Goal: Task Accomplishment & Management: Use online tool/utility

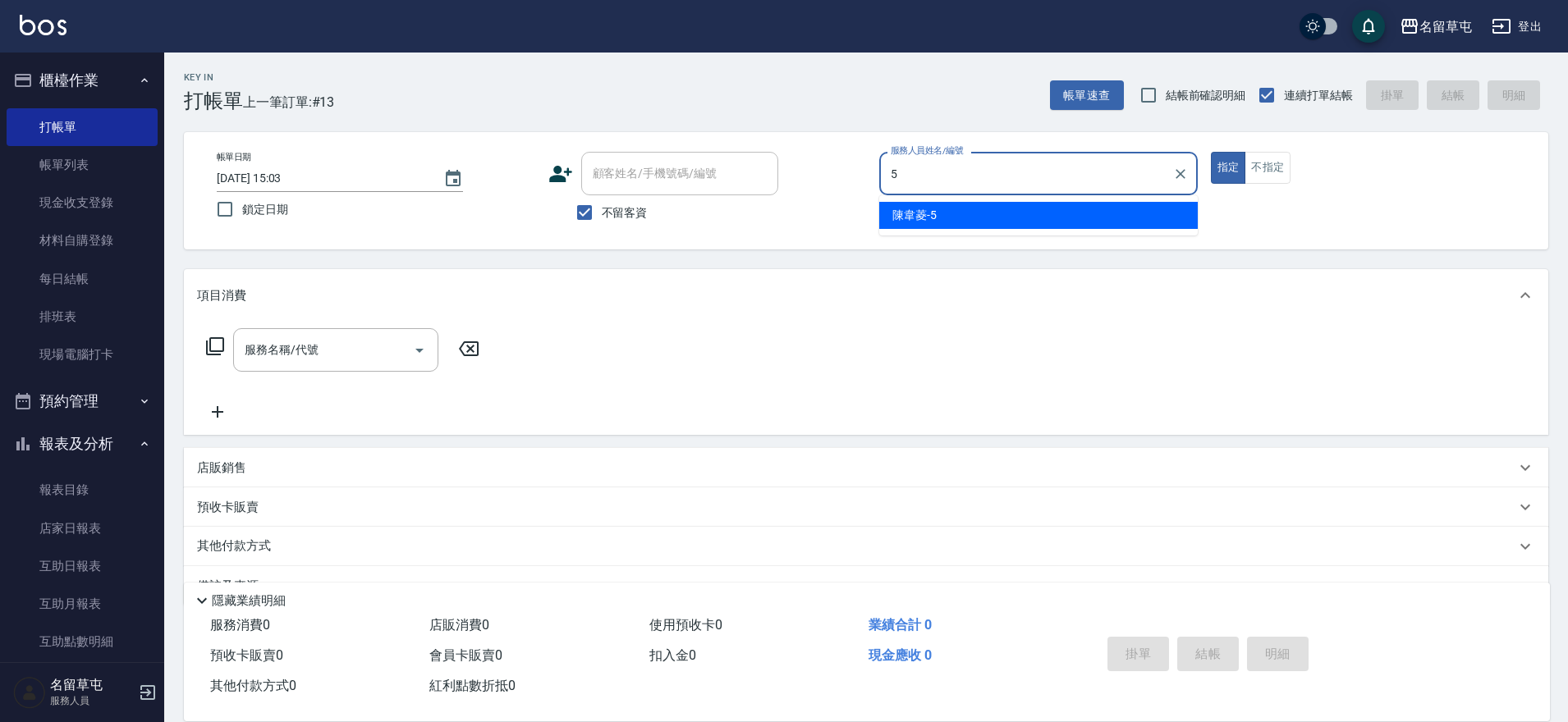
type input "5"
type button "true"
type input "[PERSON_NAME]-5"
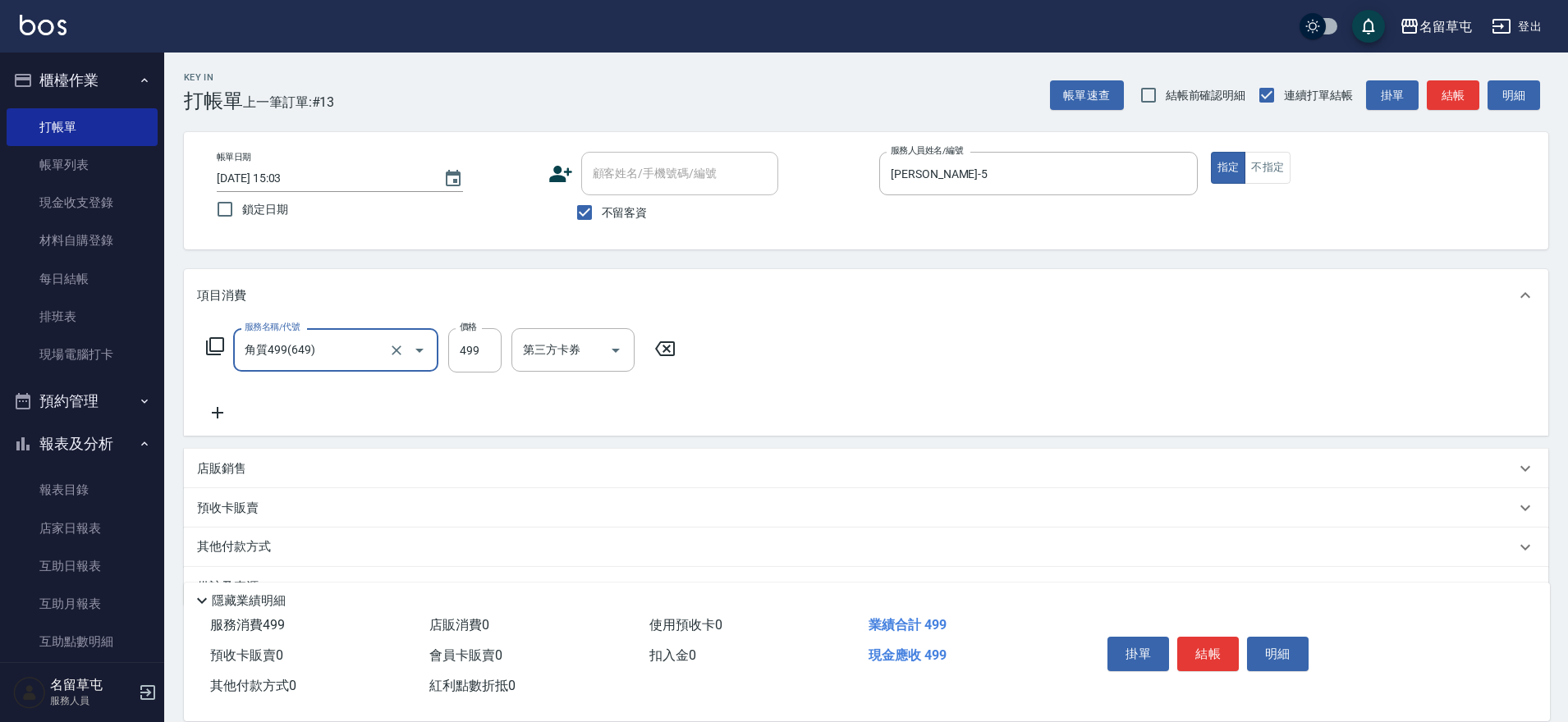
type input "角質499(649)"
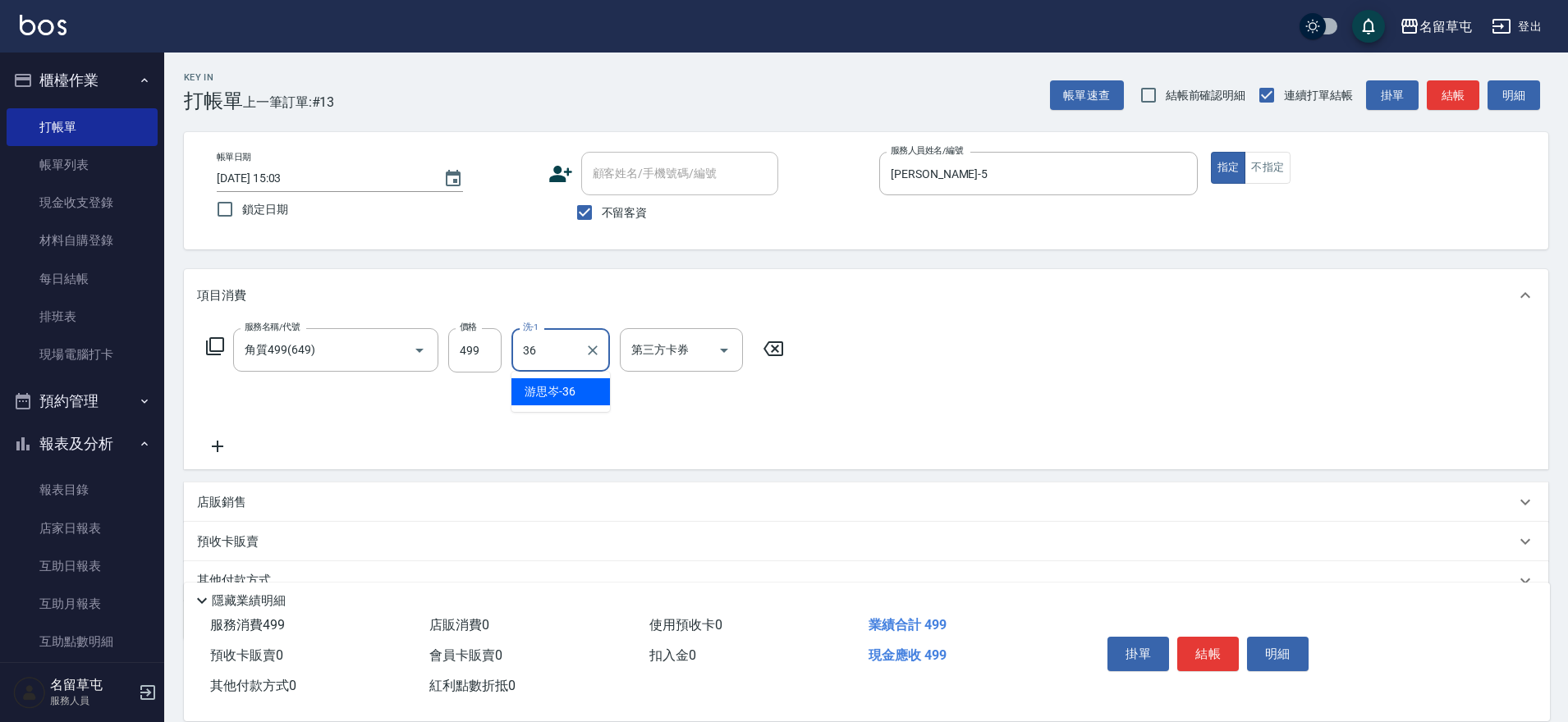
type input "[PERSON_NAME]-36"
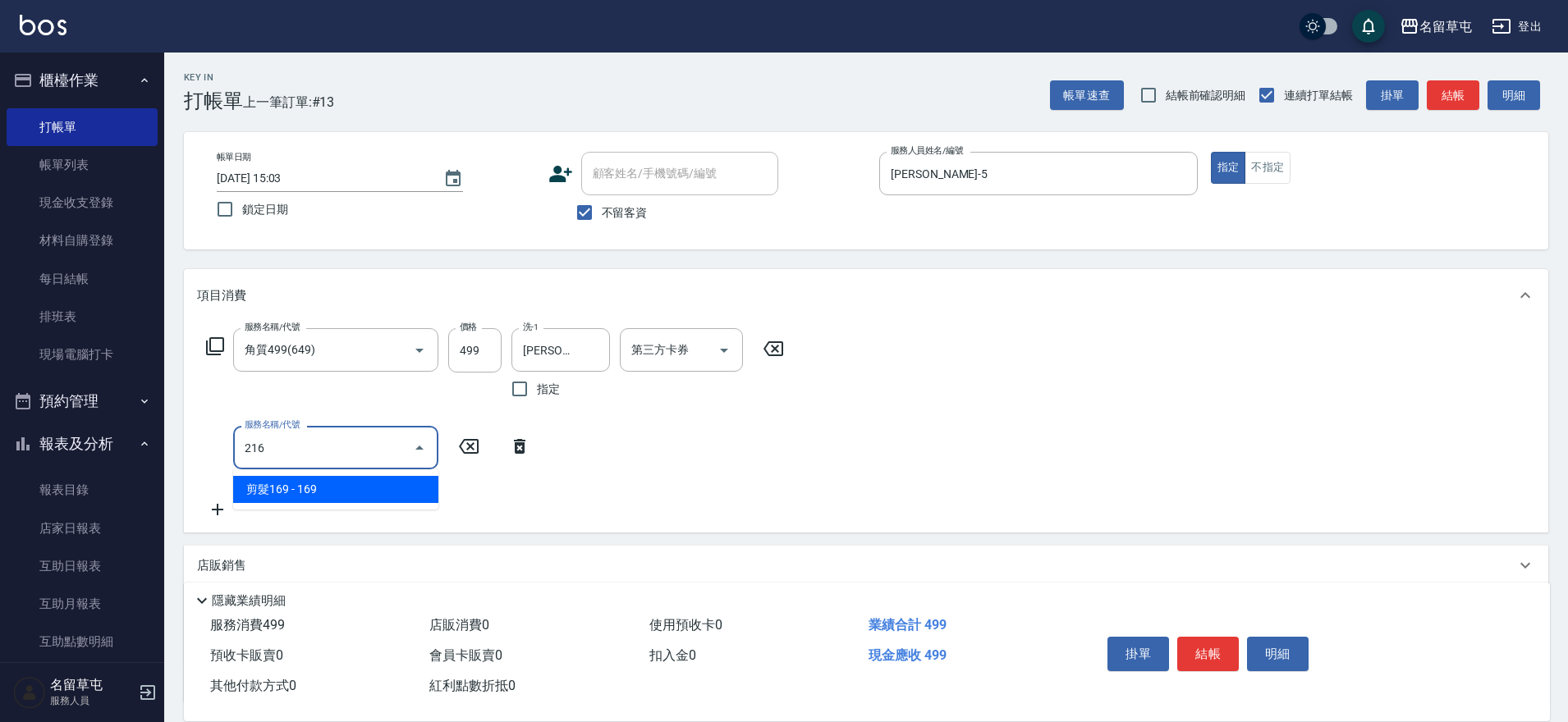
type input "剪髮169(216)"
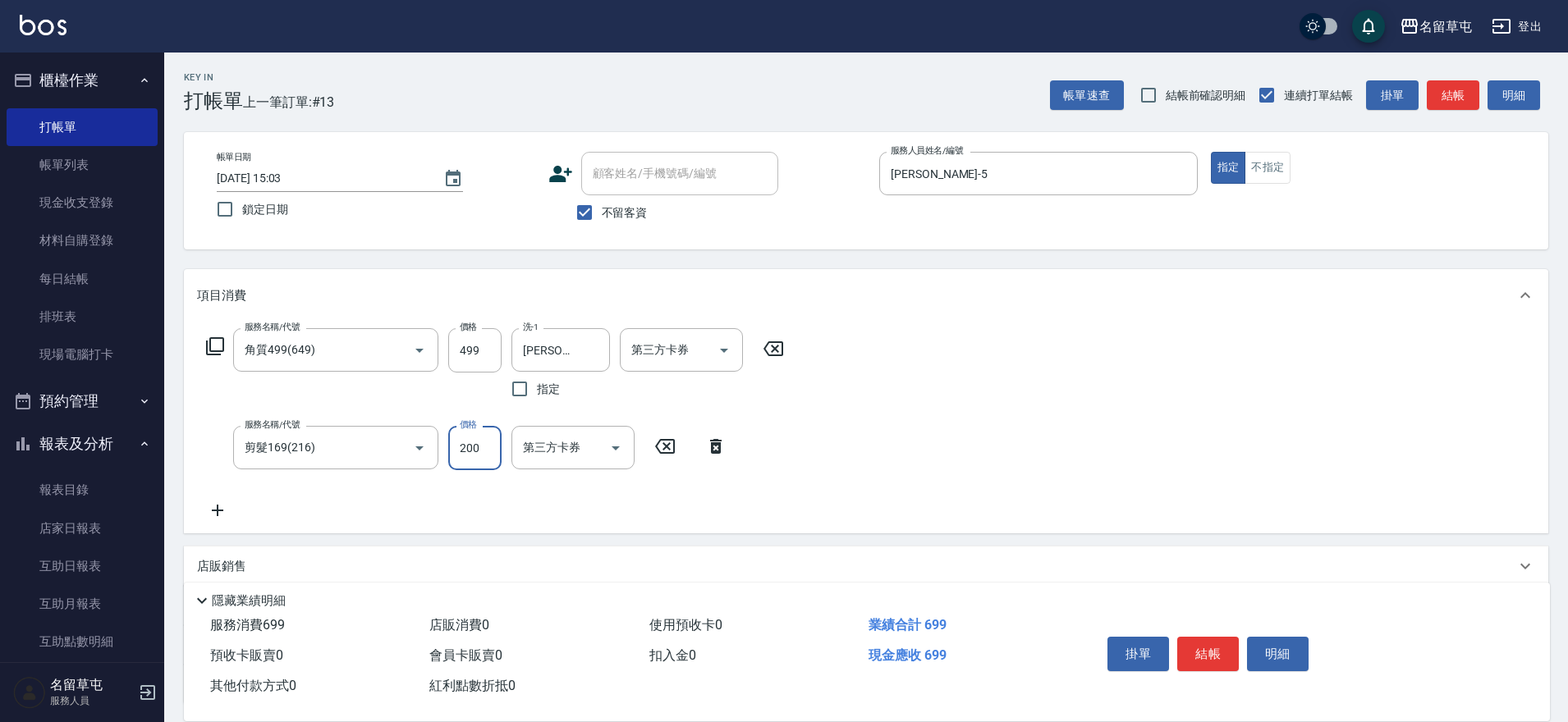
type input "200"
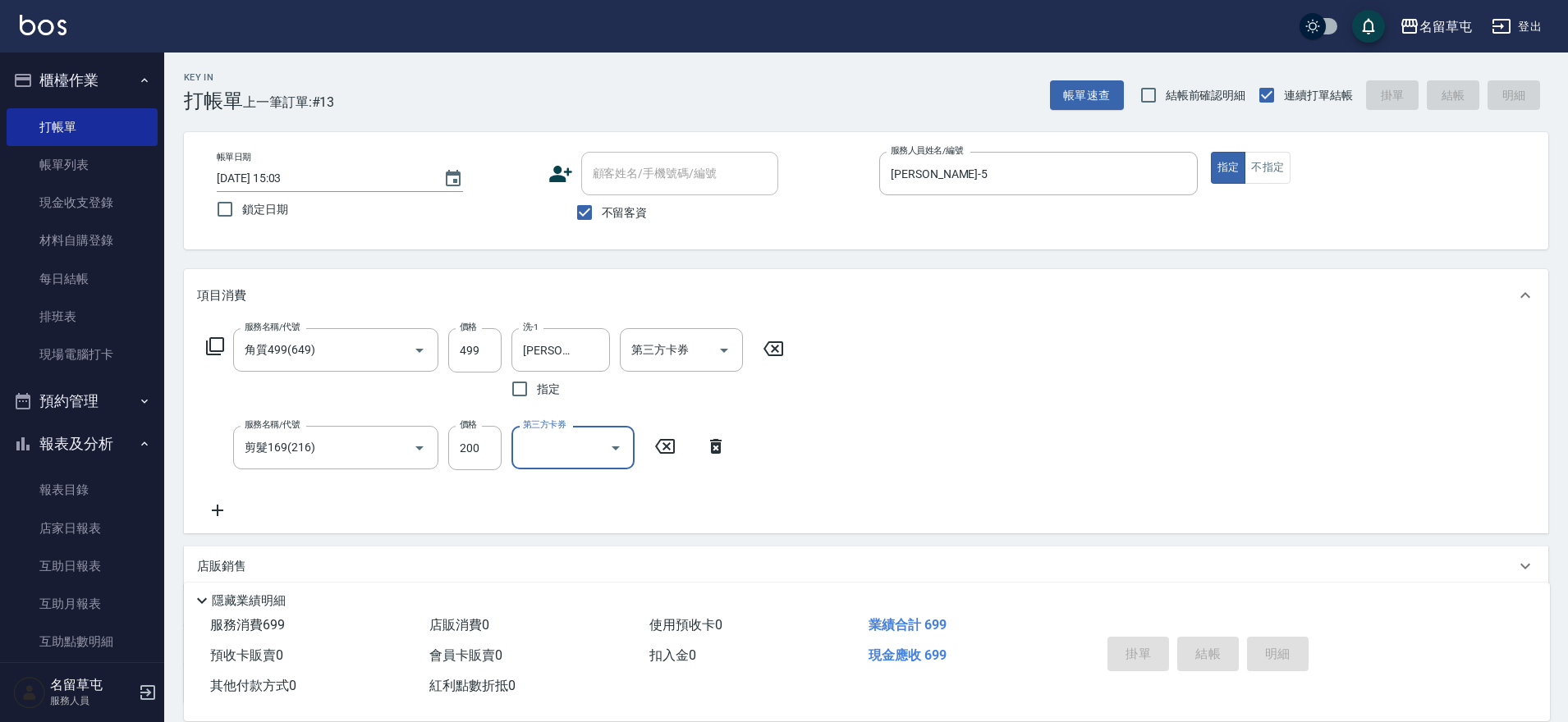
type input "[DATE] 17:14"
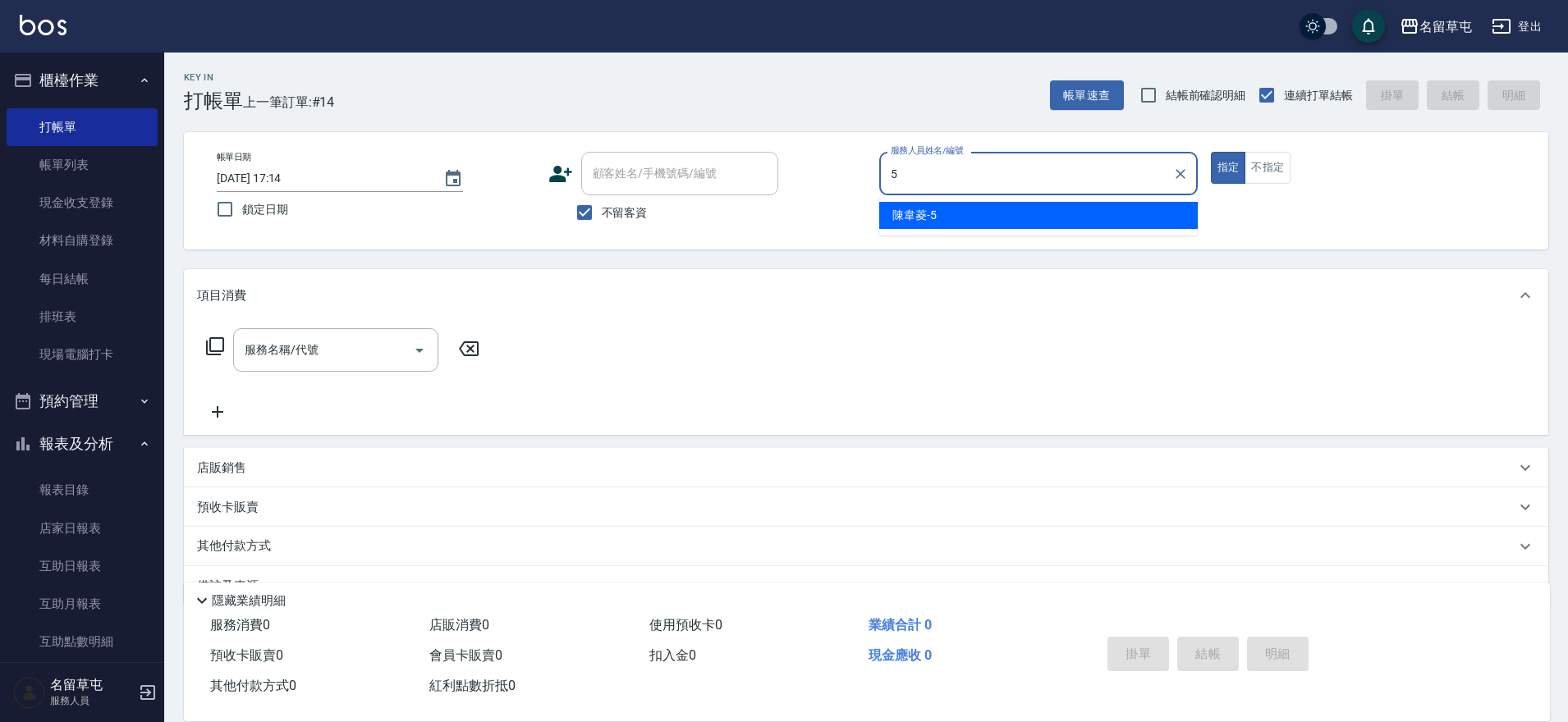
type input "[PERSON_NAME]-5"
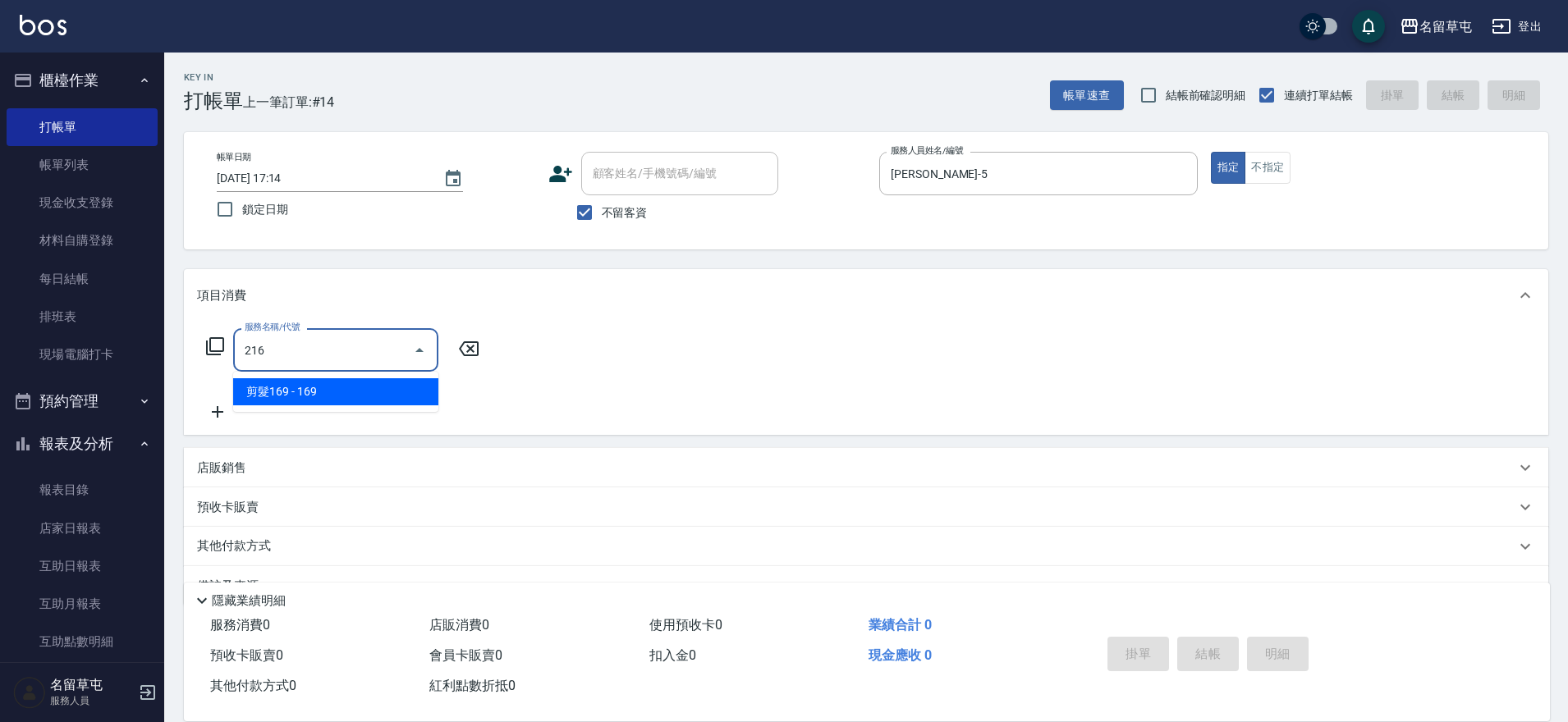
type input "剪髮169(216)"
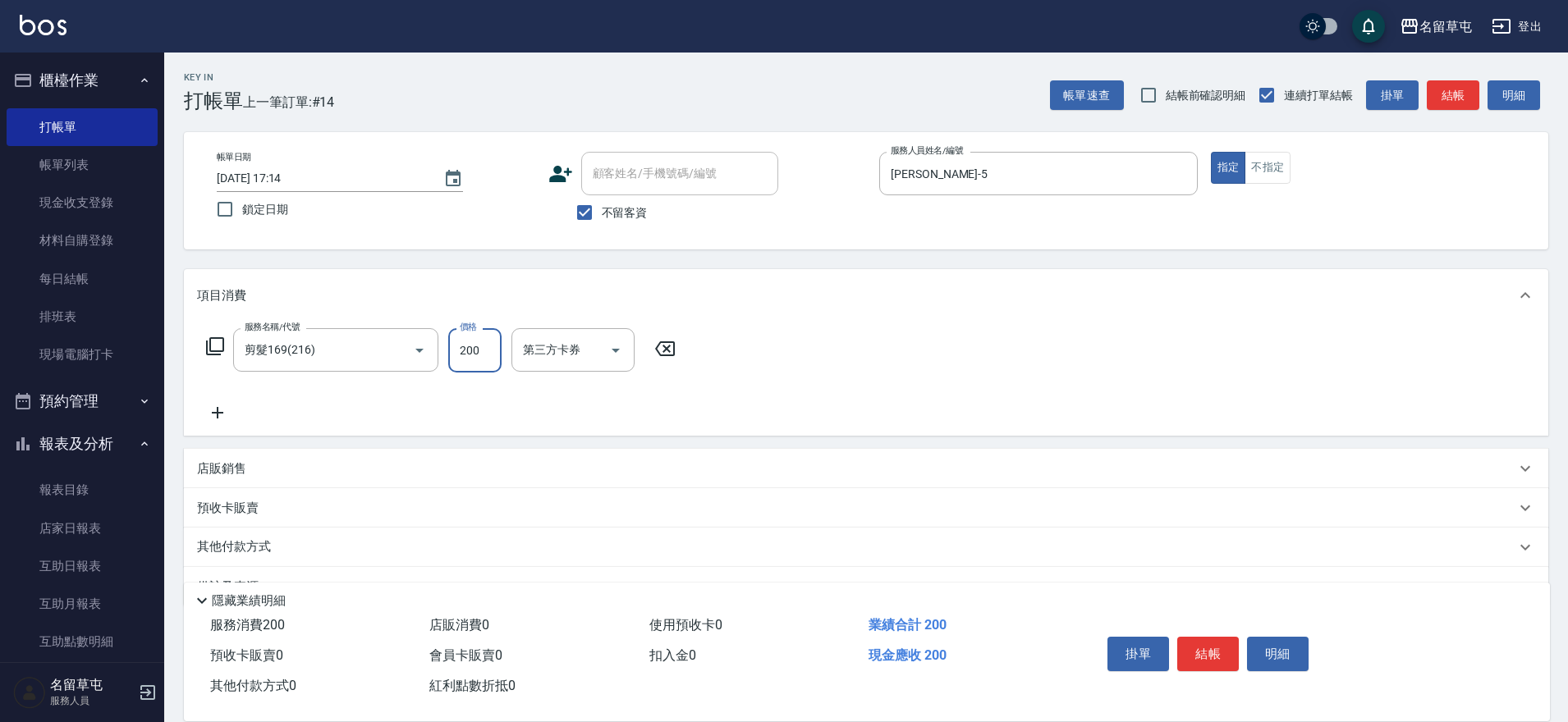
type input "200"
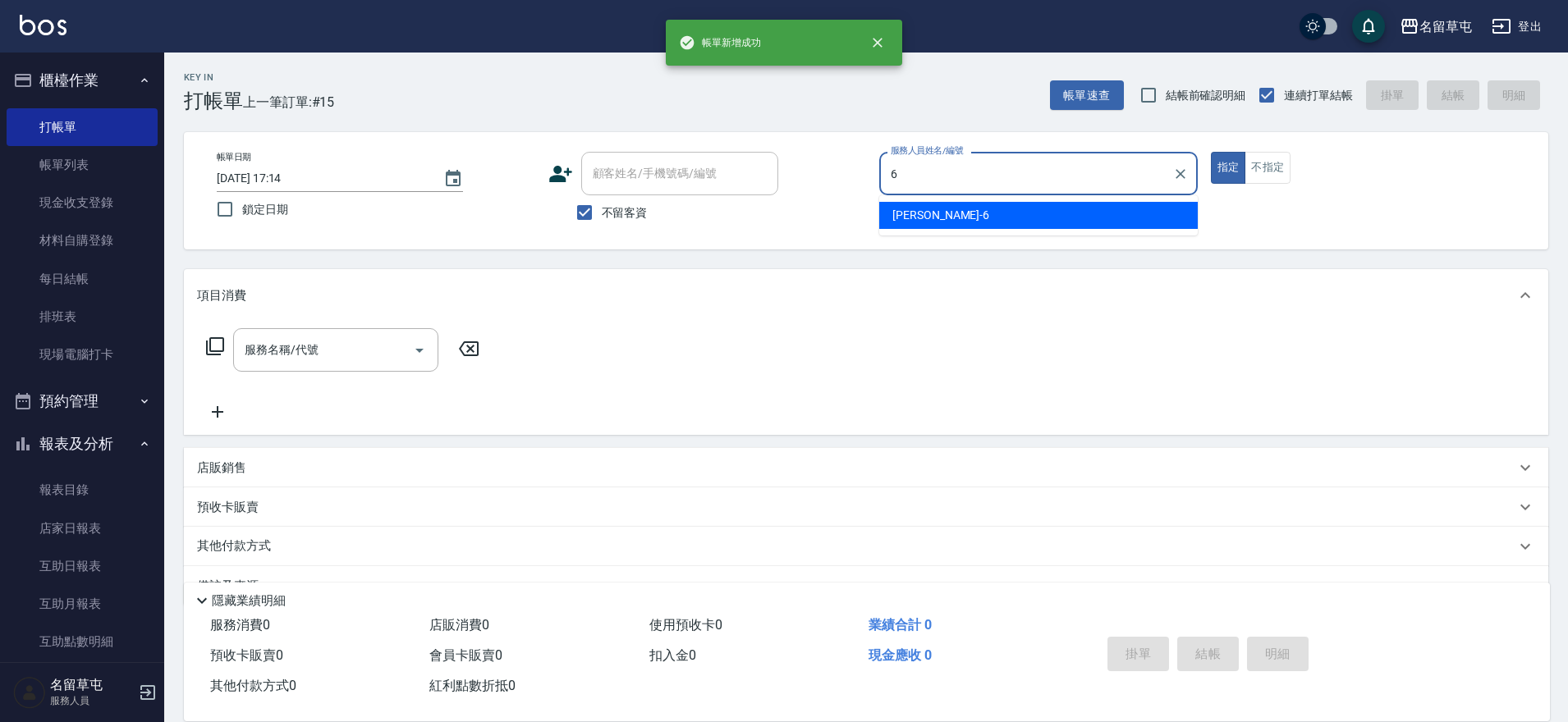
type input "[PERSON_NAME]-6"
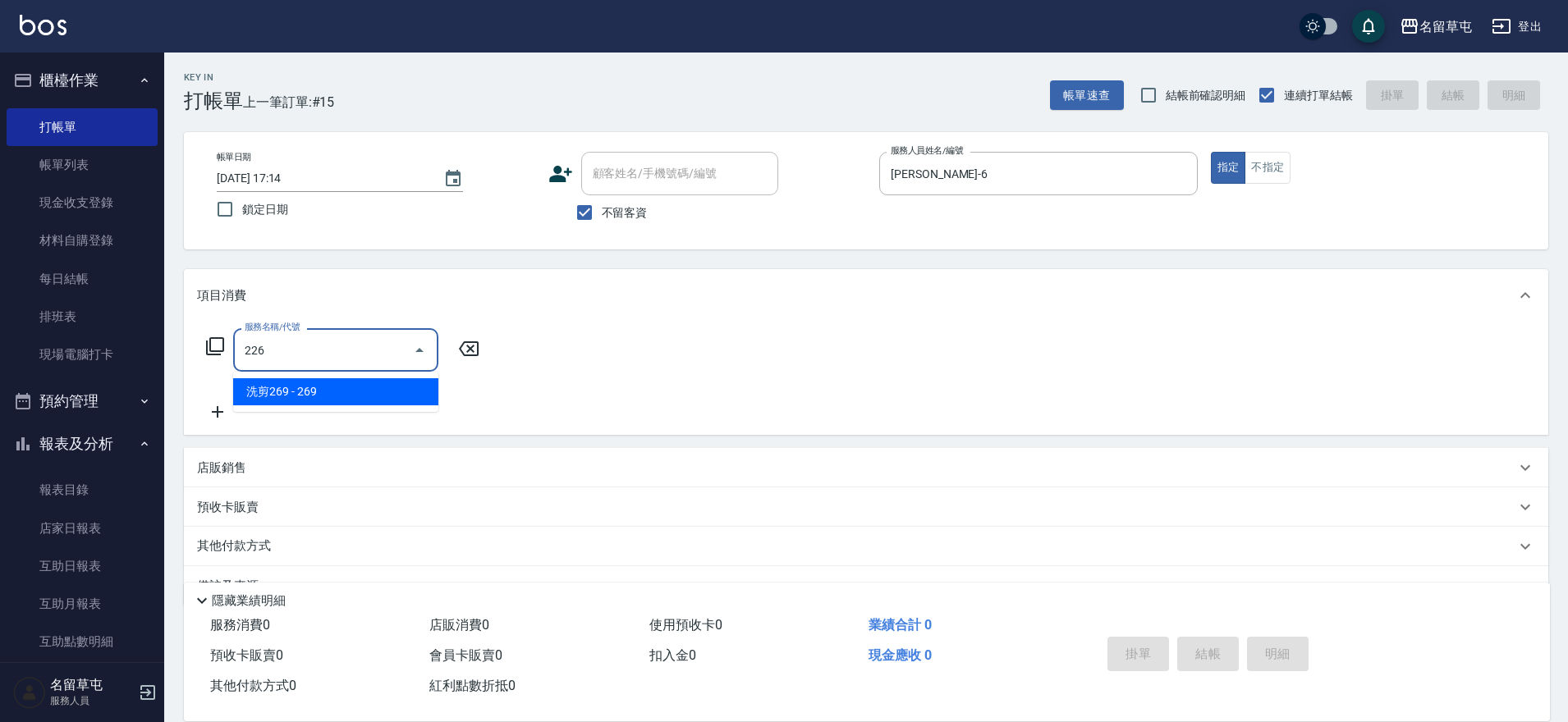
type input "洗剪269(226)"
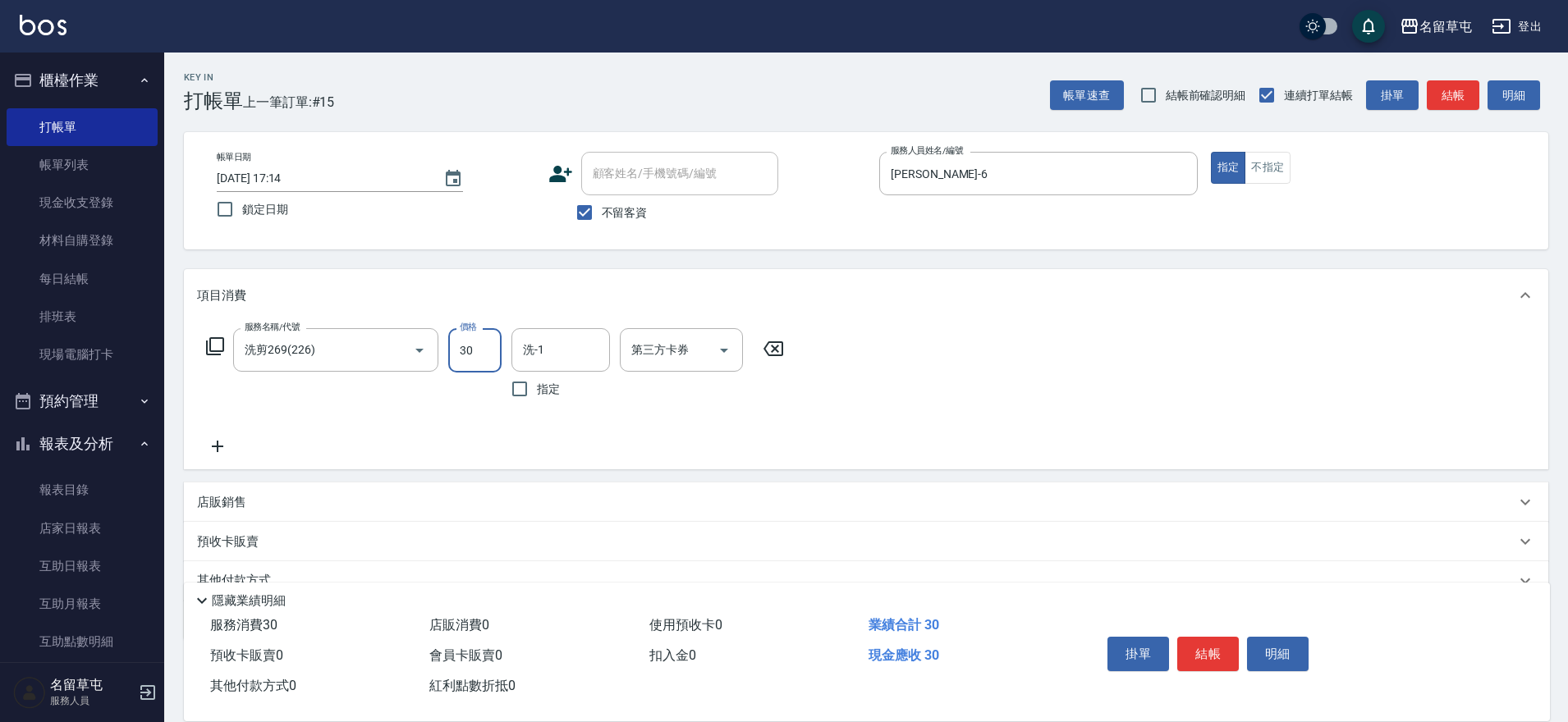
type input "30"
type input "[PERSON_NAME]-6"
click at [480, 366] on input "30" at bounding box center [474, 351] width 54 height 44
type input "300"
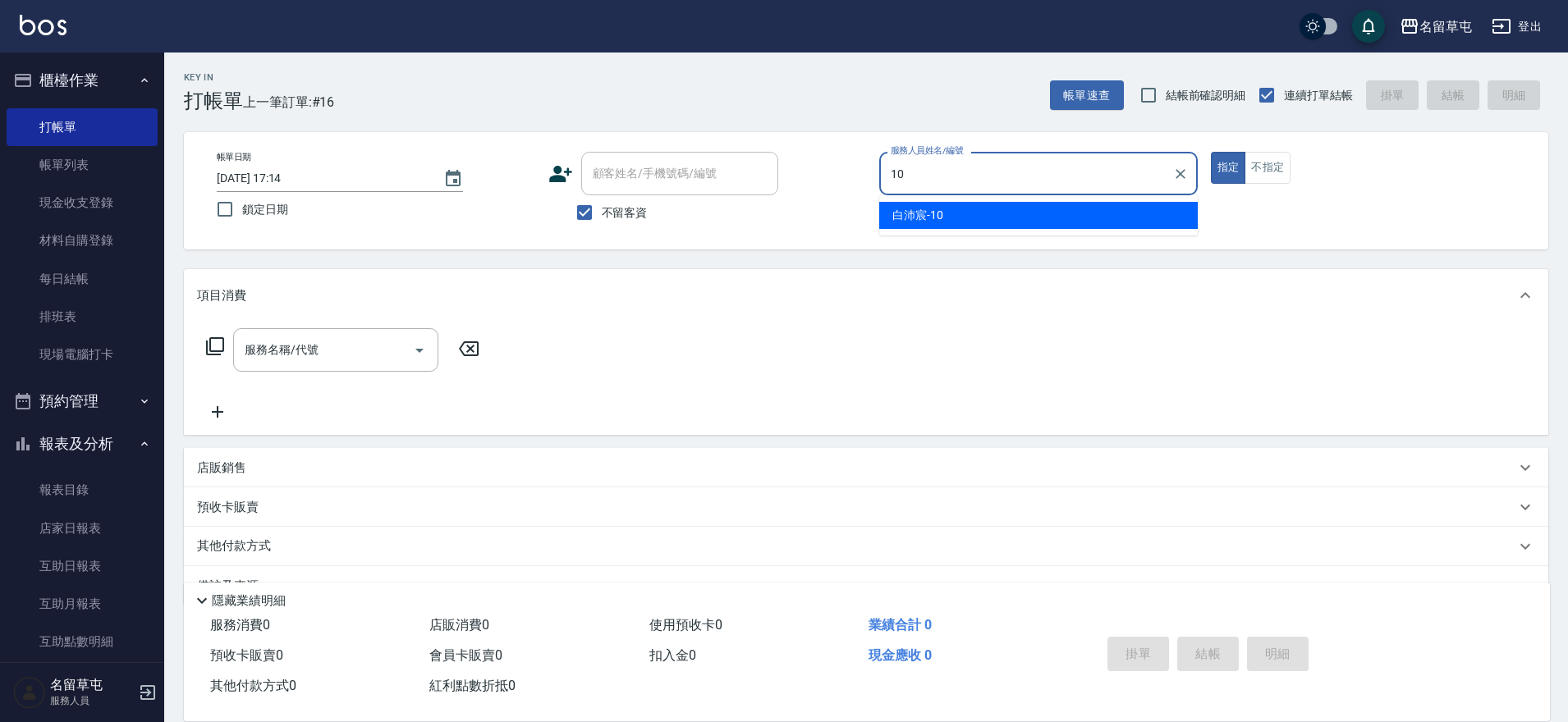
type input "[PERSON_NAME]-10"
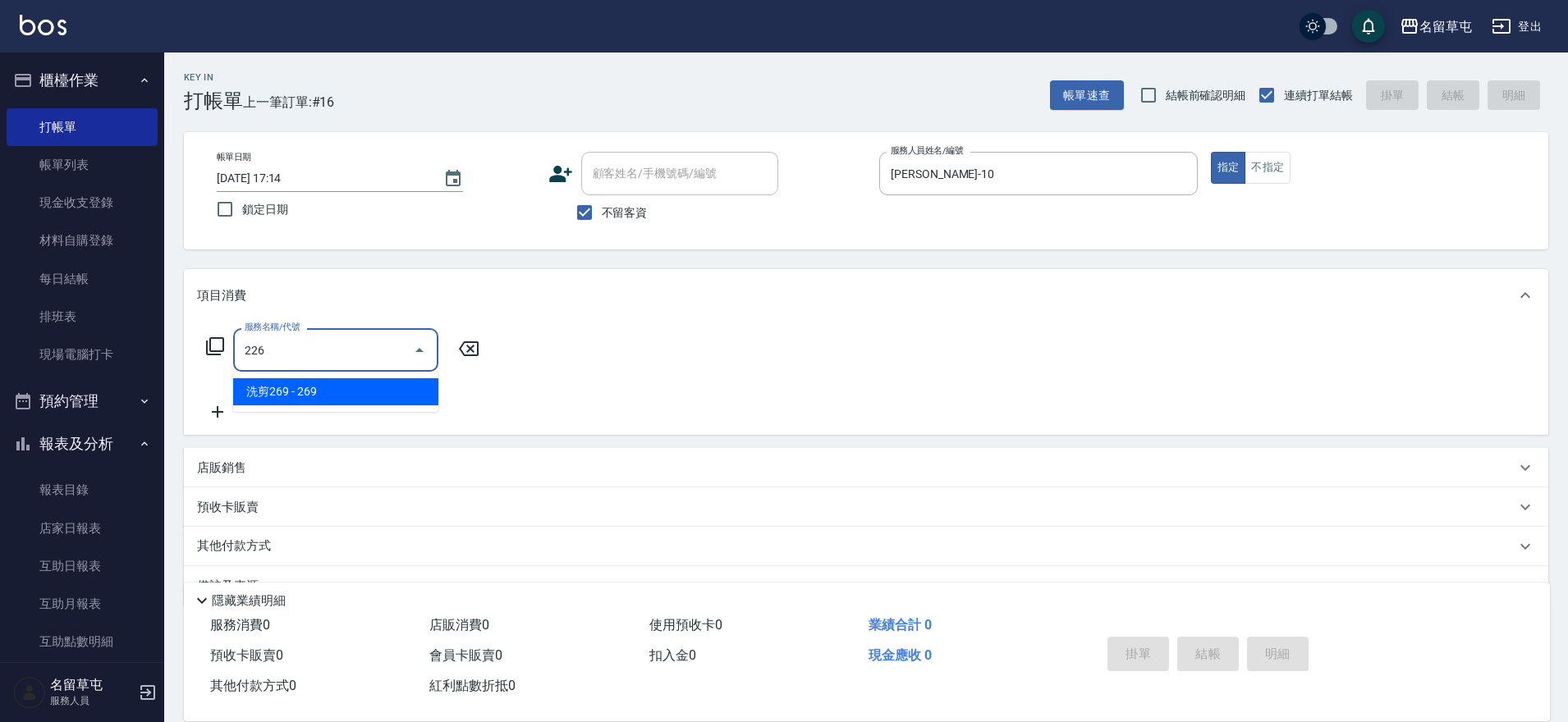
type input "洗剪269(226)"
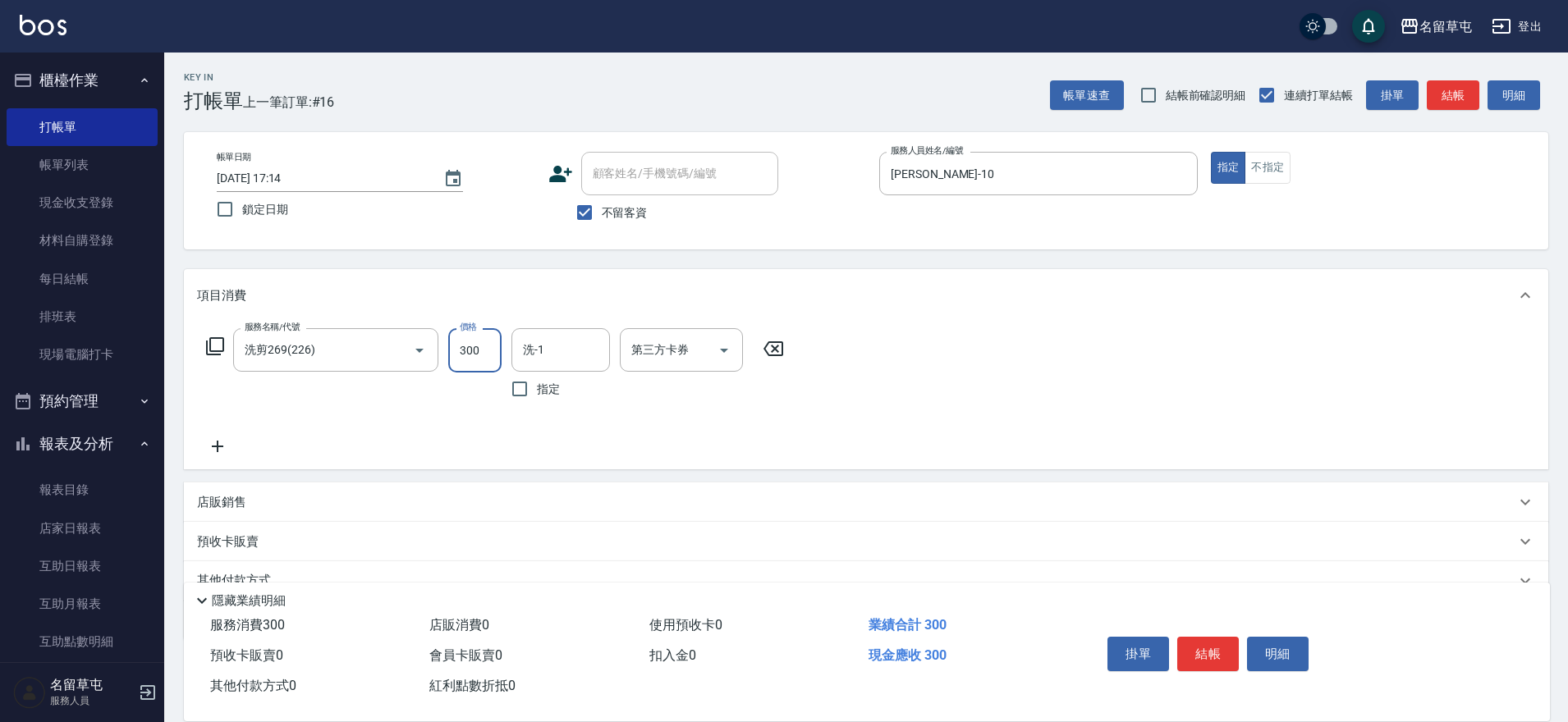
type input "300"
type input "2"
type input "[PERSON_NAME]-10"
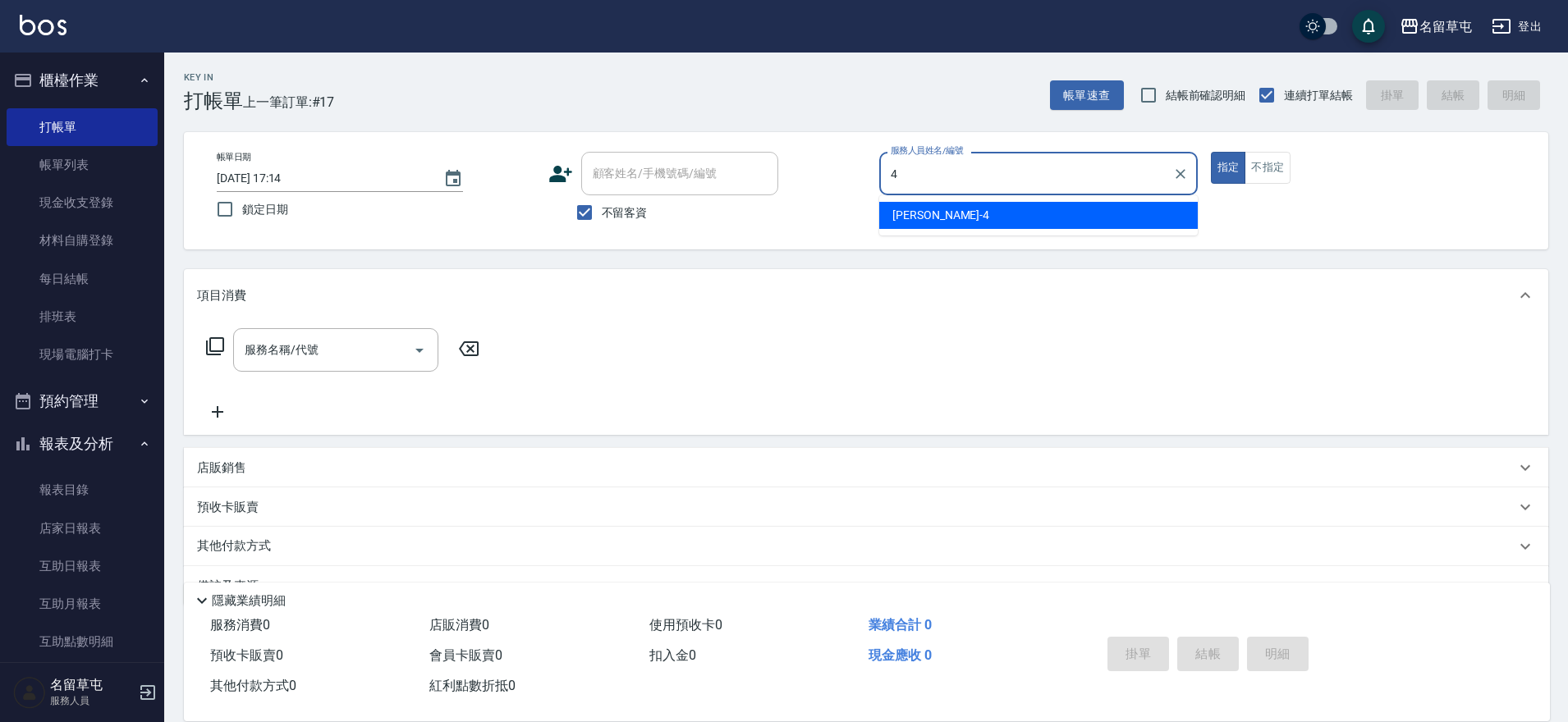
type input "[PERSON_NAME]-4"
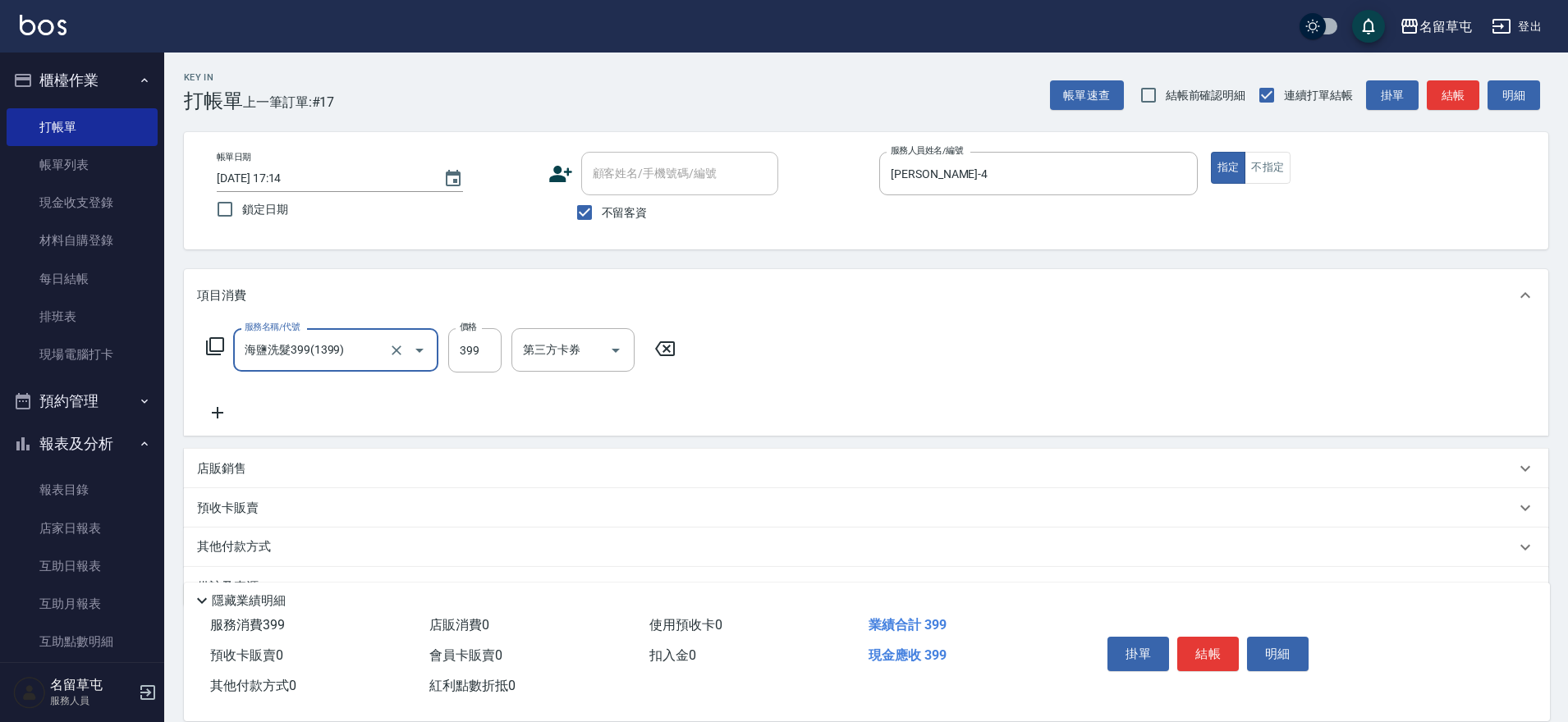
type input "海鹽洗髮399(1399)"
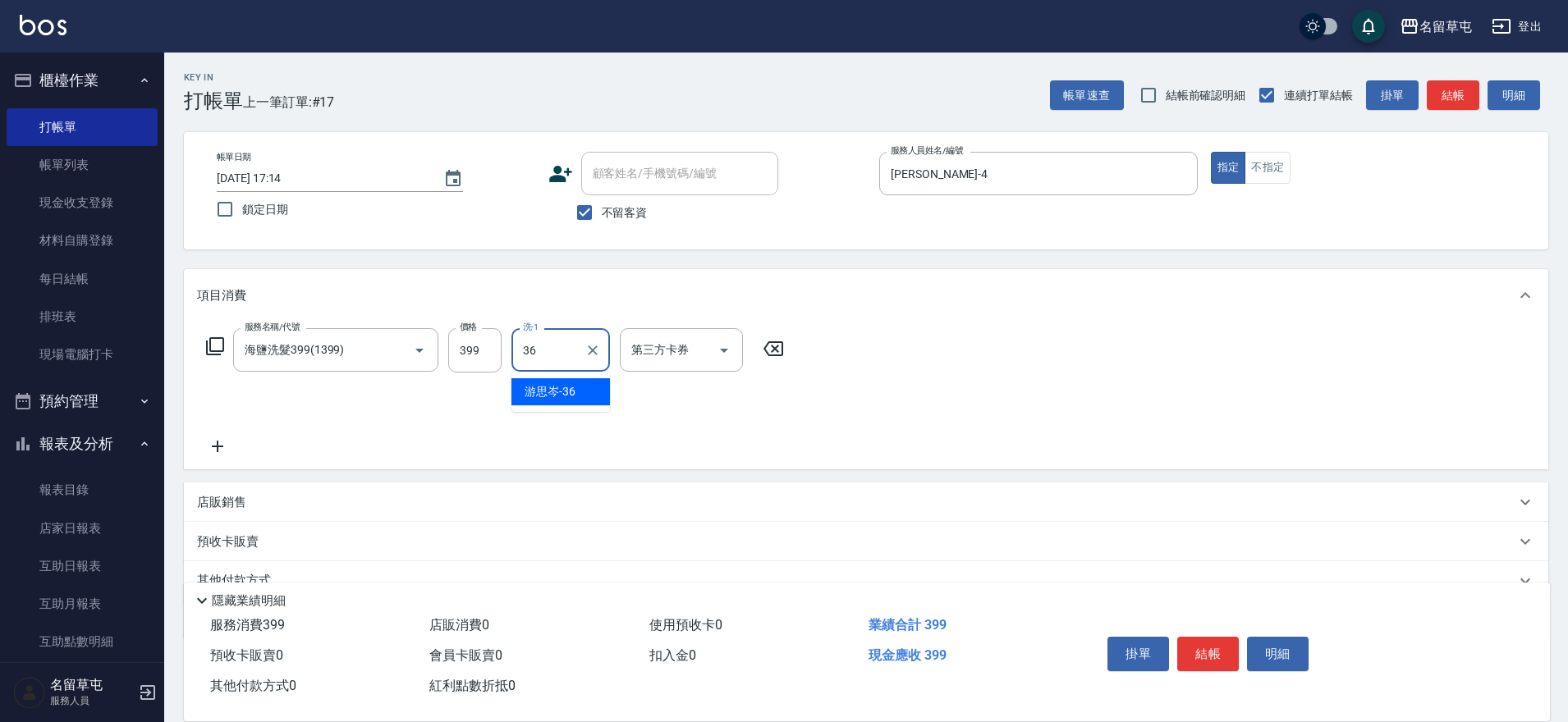
type input "[PERSON_NAME]-36"
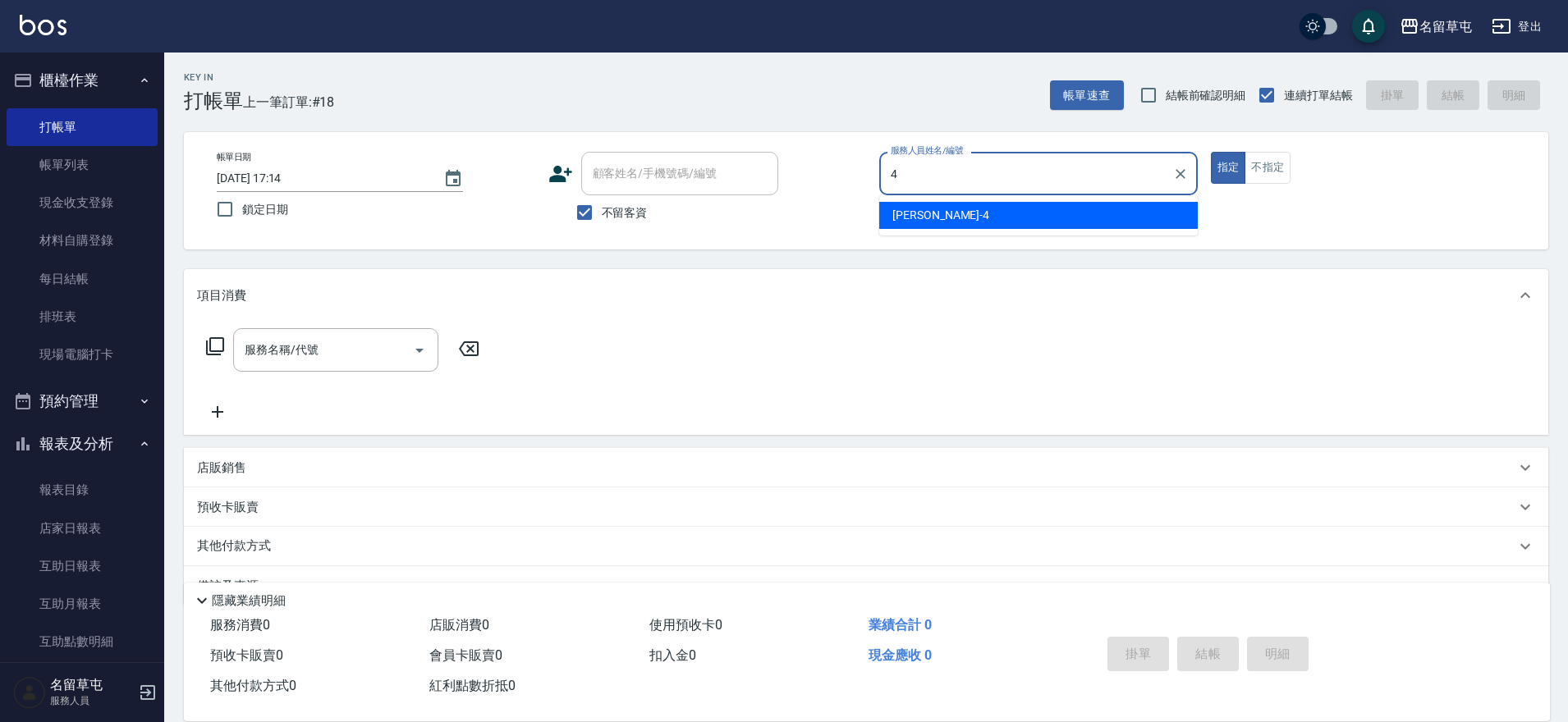
type input "[PERSON_NAME]-4"
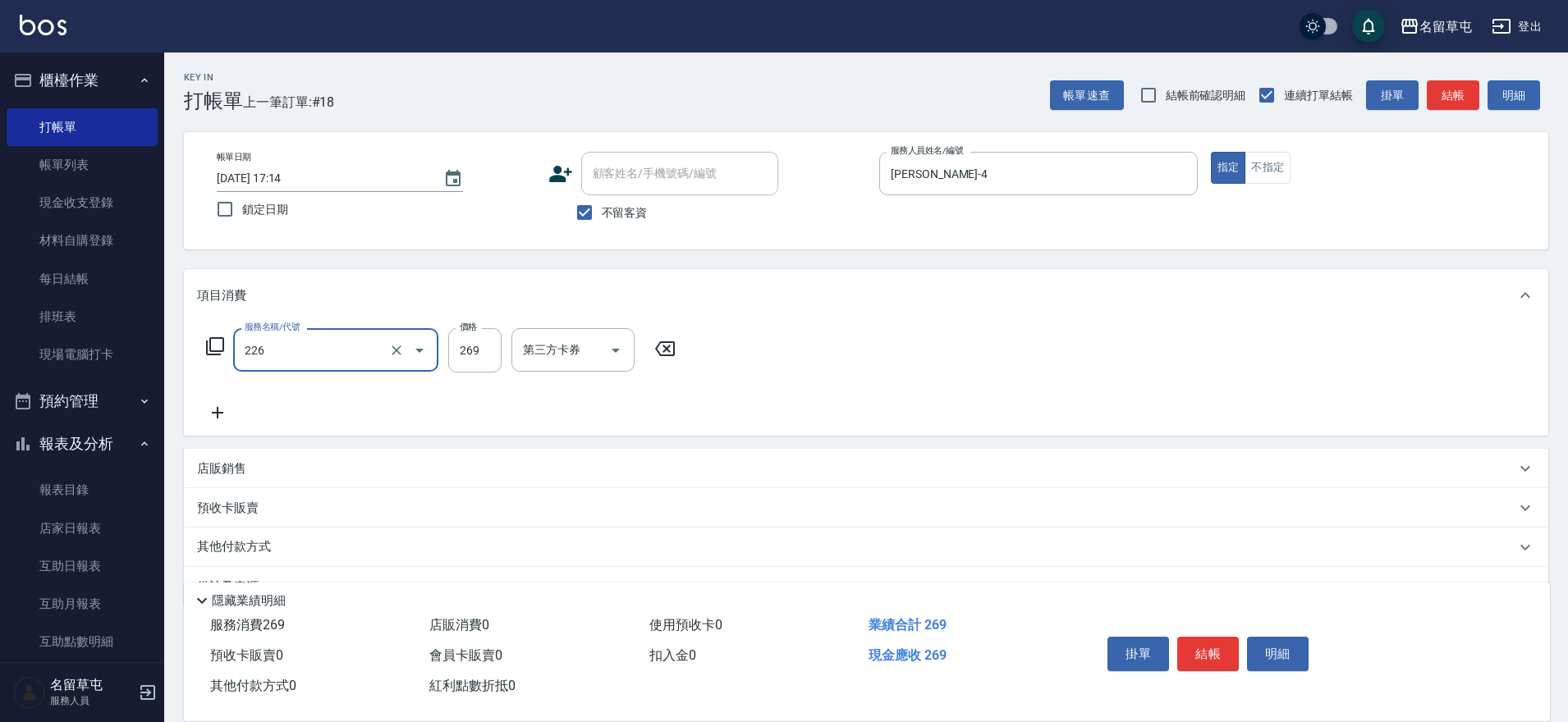
type input "洗剪269(226)"
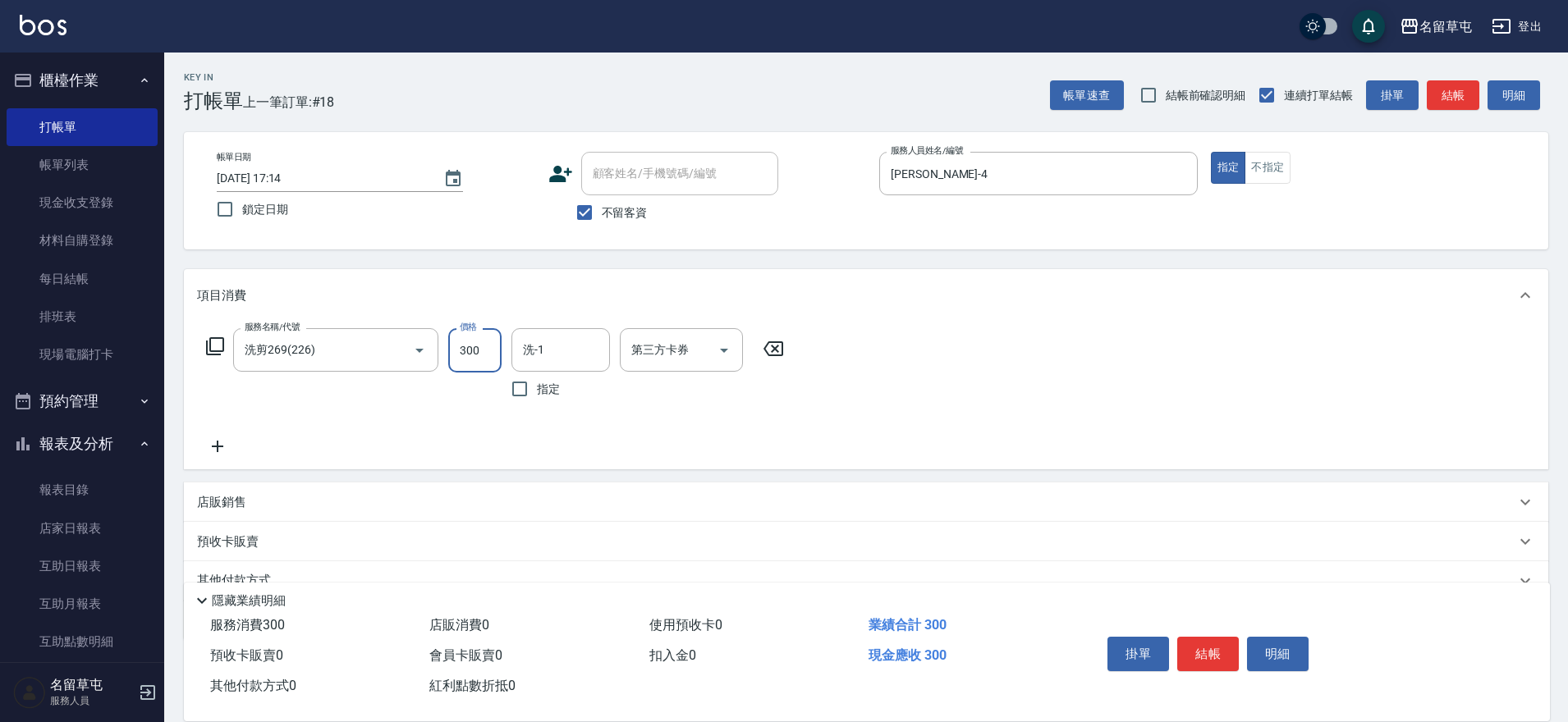
type input "300"
type input "[PERSON_NAME]-36"
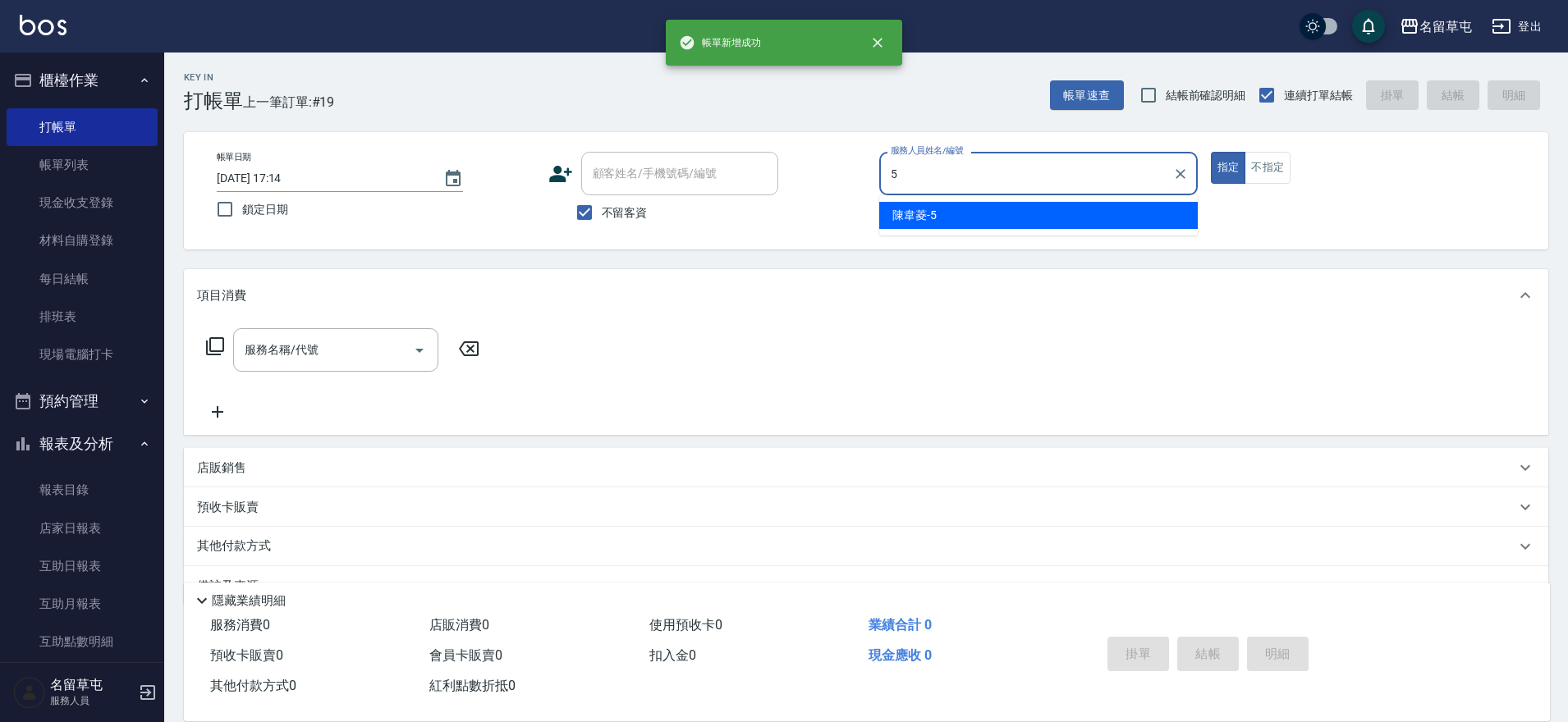
type input "[PERSON_NAME]-5"
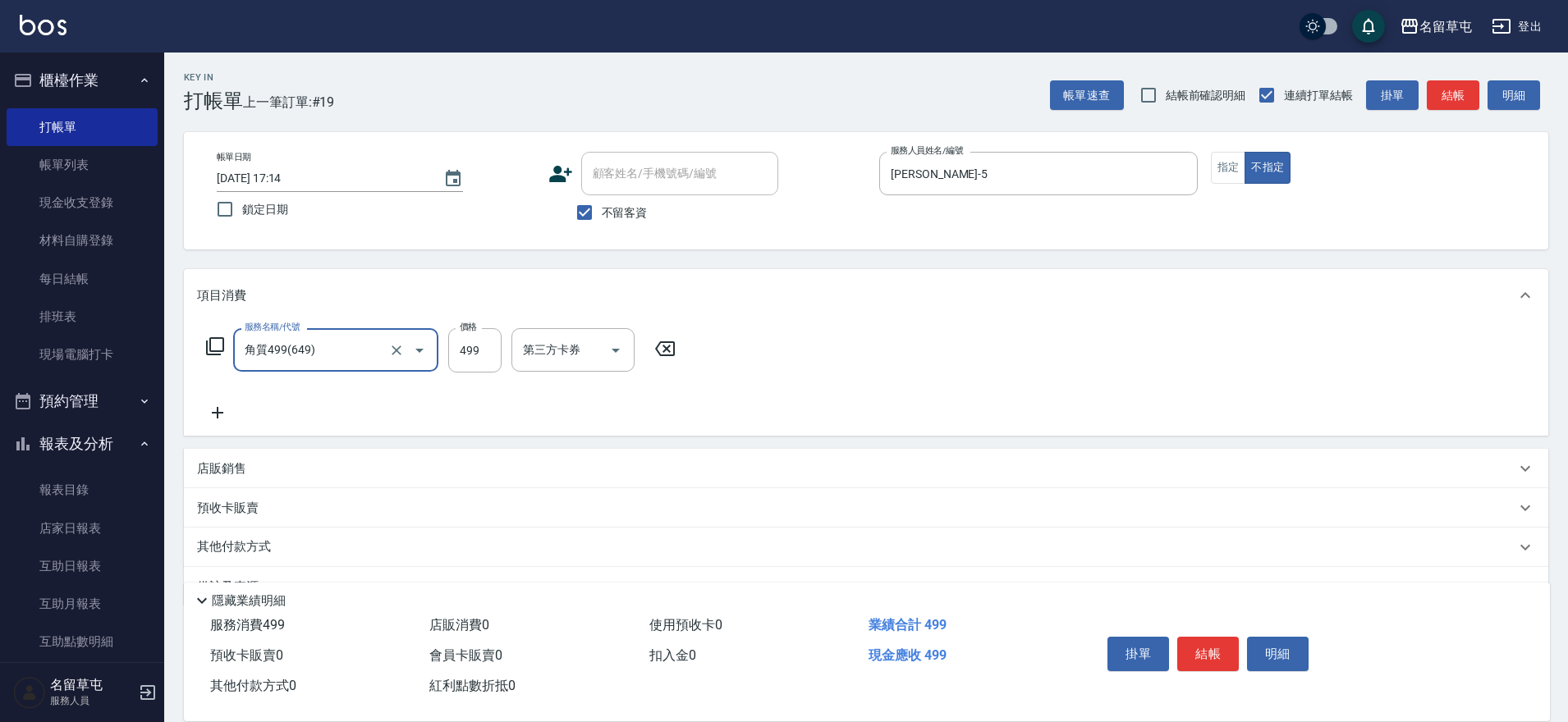
type input "角質499(649)"
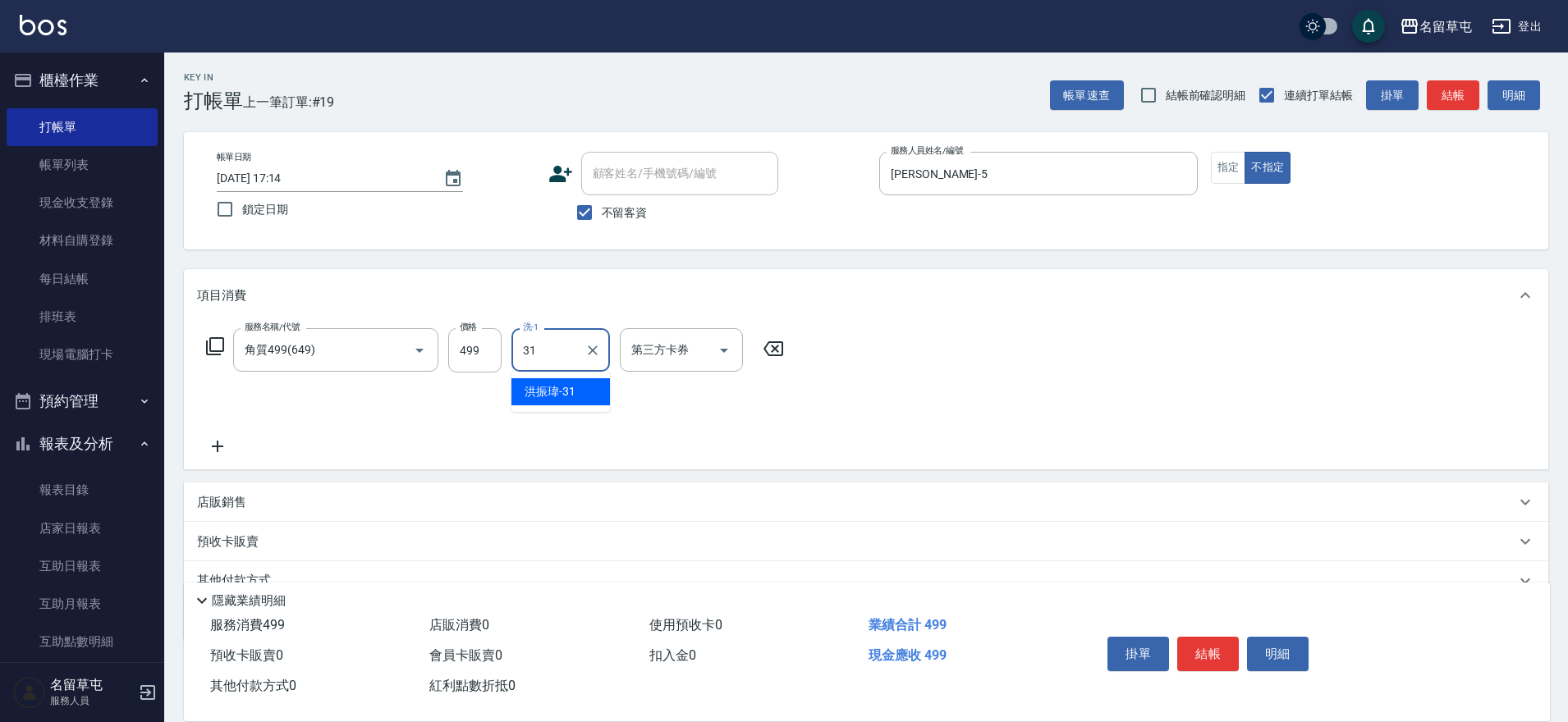
type input "[PERSON_NAME]-31"
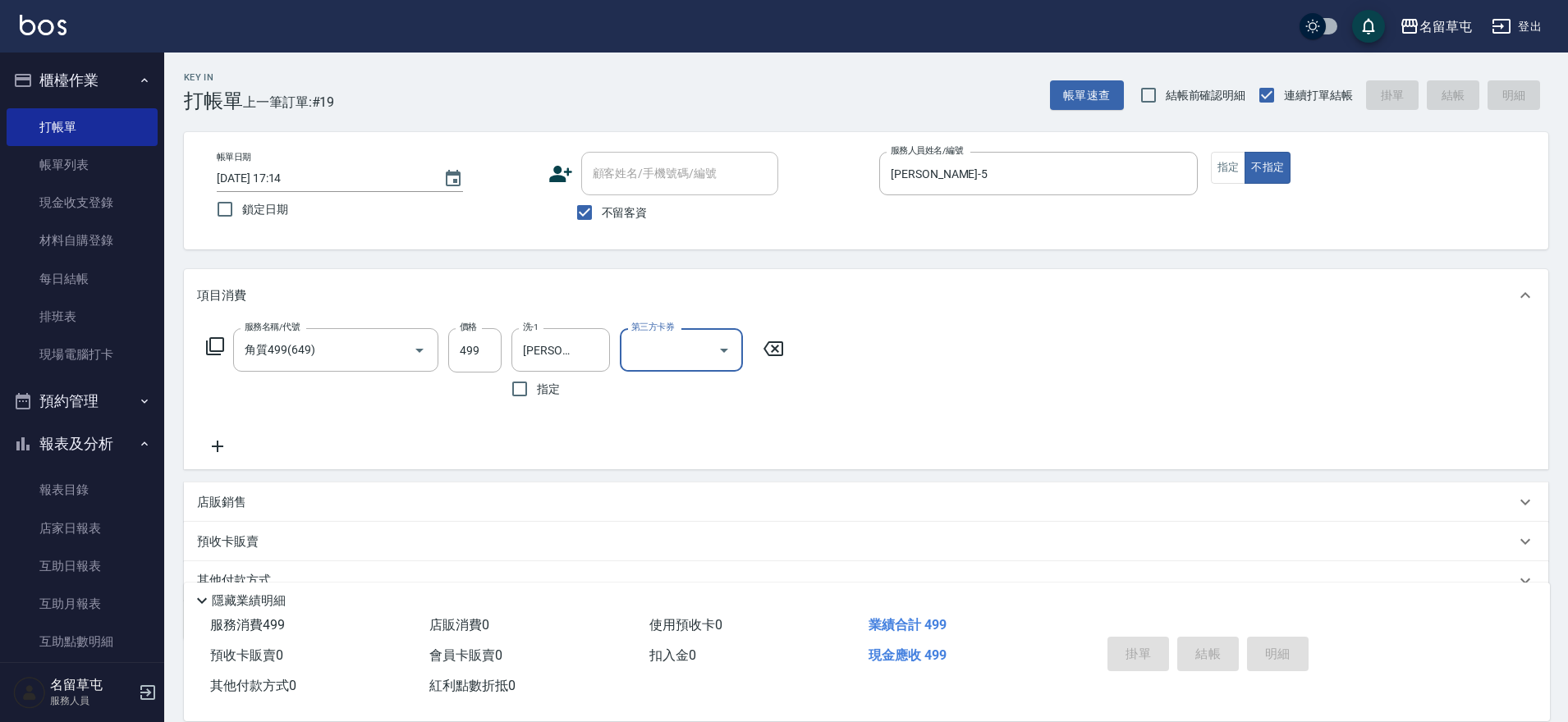
type input "[DATE] 17:15"
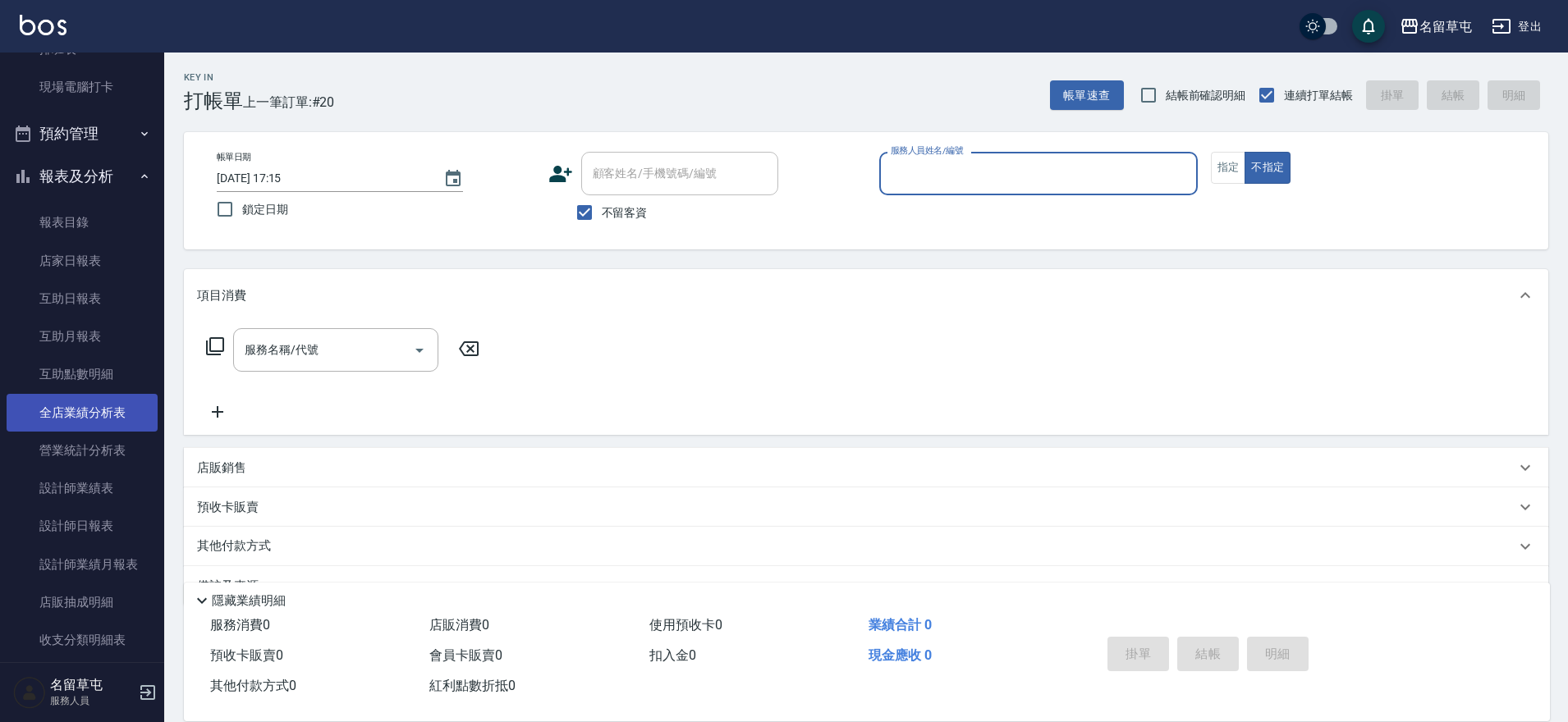
scroll to position [328, 0]
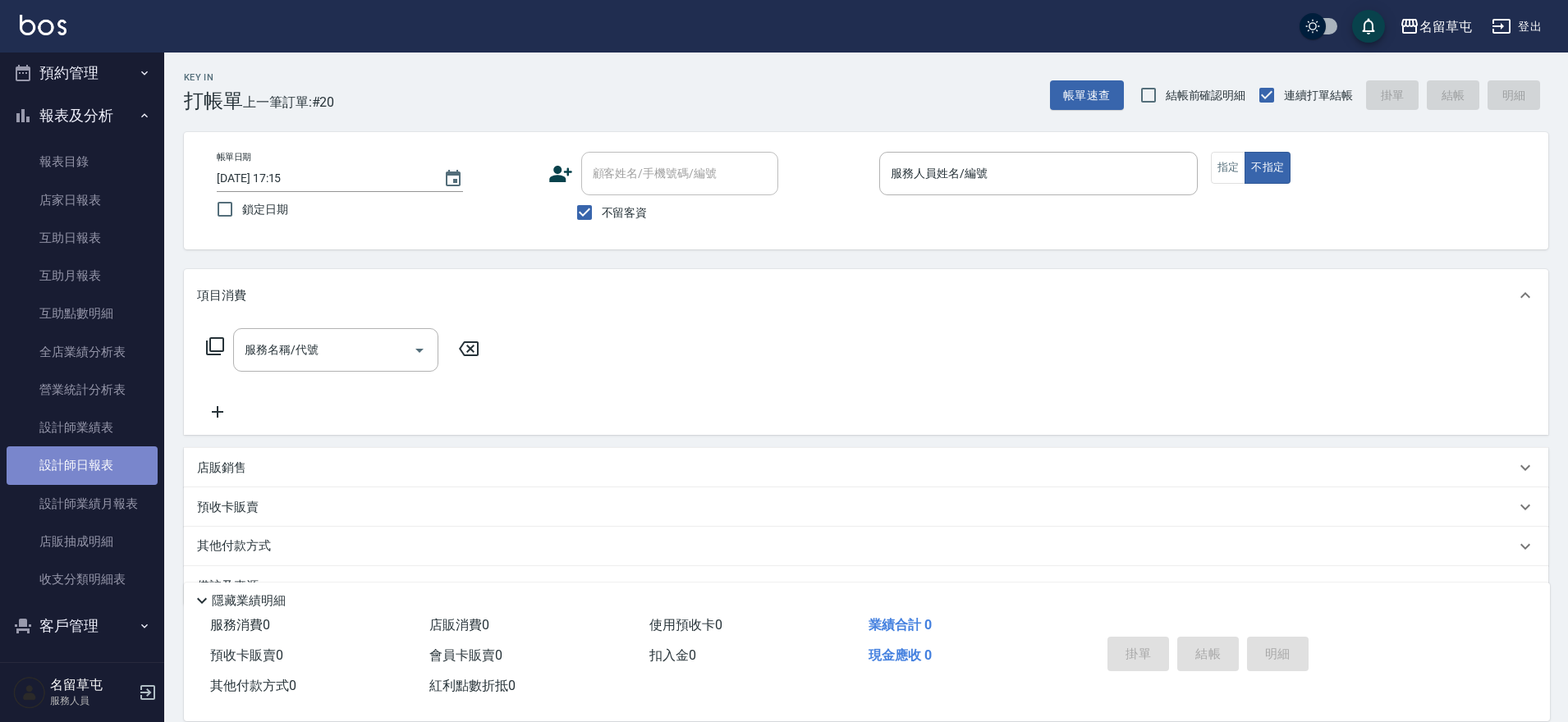
click at [115, 459] on link "設計師日報表" at bounding box center [82, 465] width 151 height 38
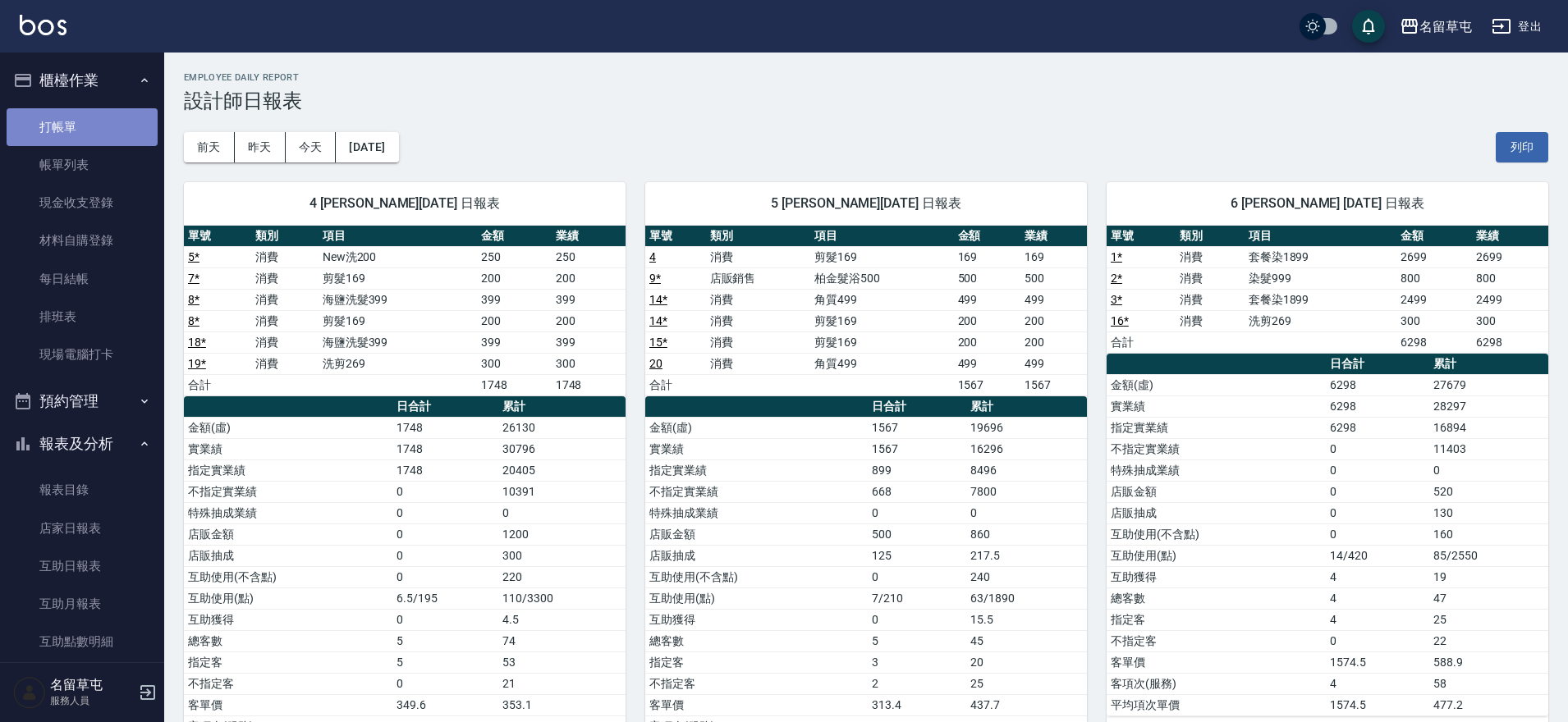
click at [82, 110] on link "打帳單" at bounding box center [82, 128] width 151 height 38
